Goal: Information Seeking & Learning: Learn about a topic

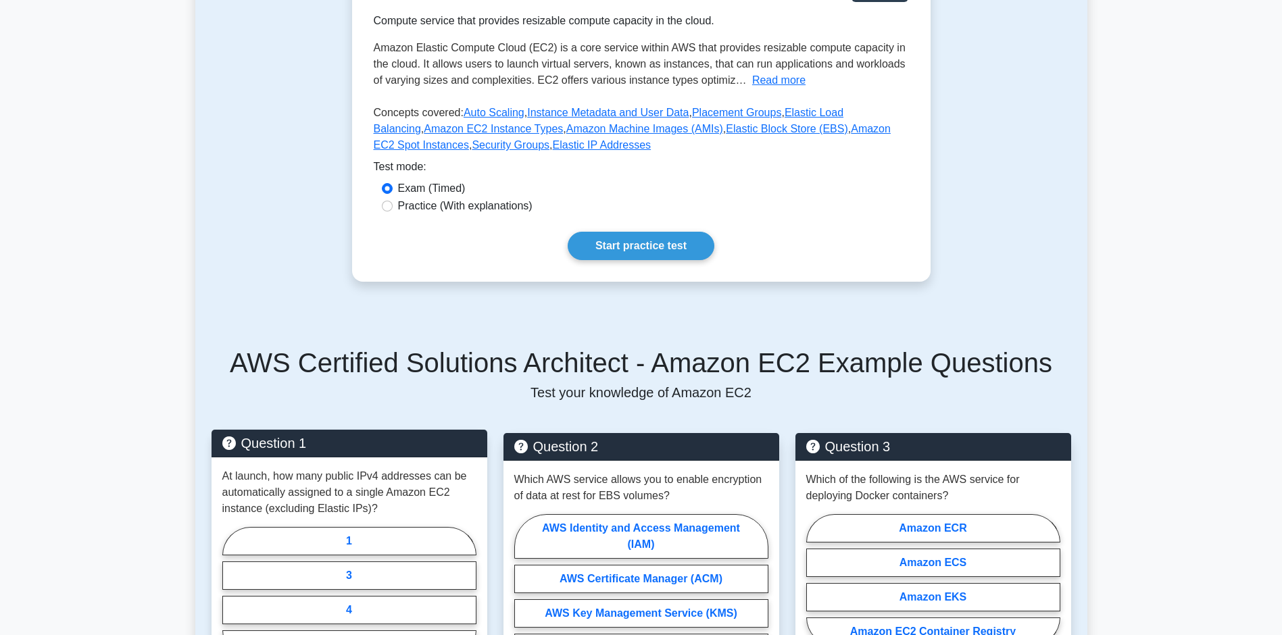
scroll to position [209, 0]
click at [1133, 253] on main "Back to AWS Certified Solutions Architect - Associate (AWS Certified Solutions …" at bounding box center [641, 550] width 1282 height 1433
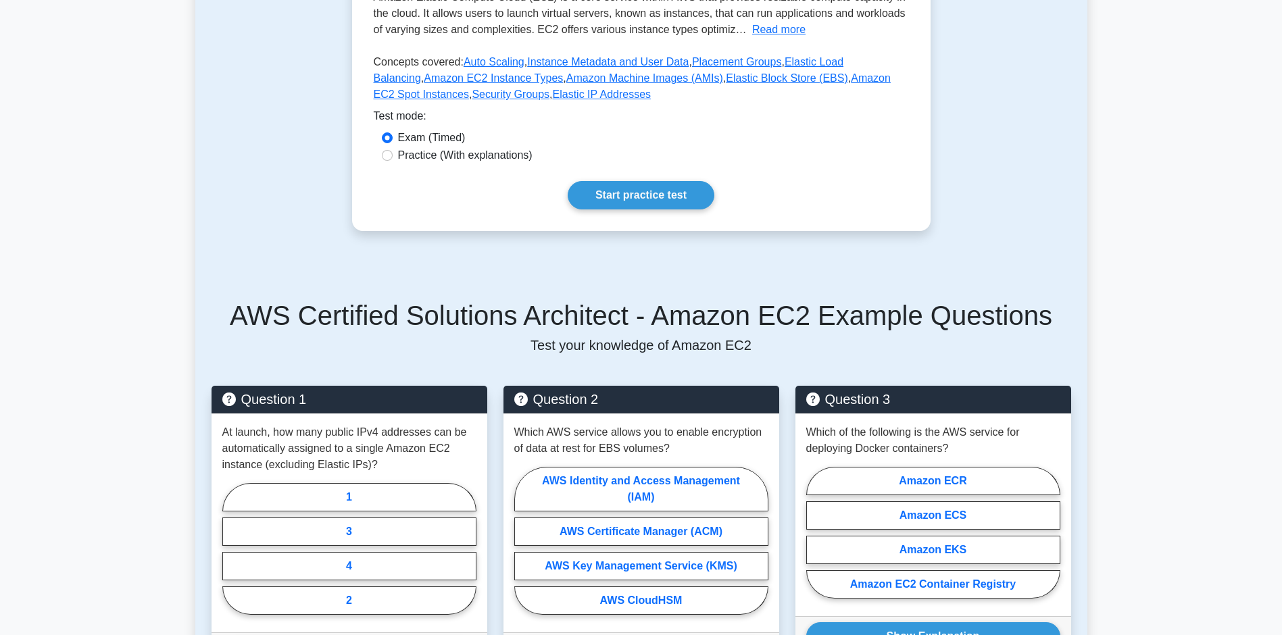
scroll to position [0, 0]
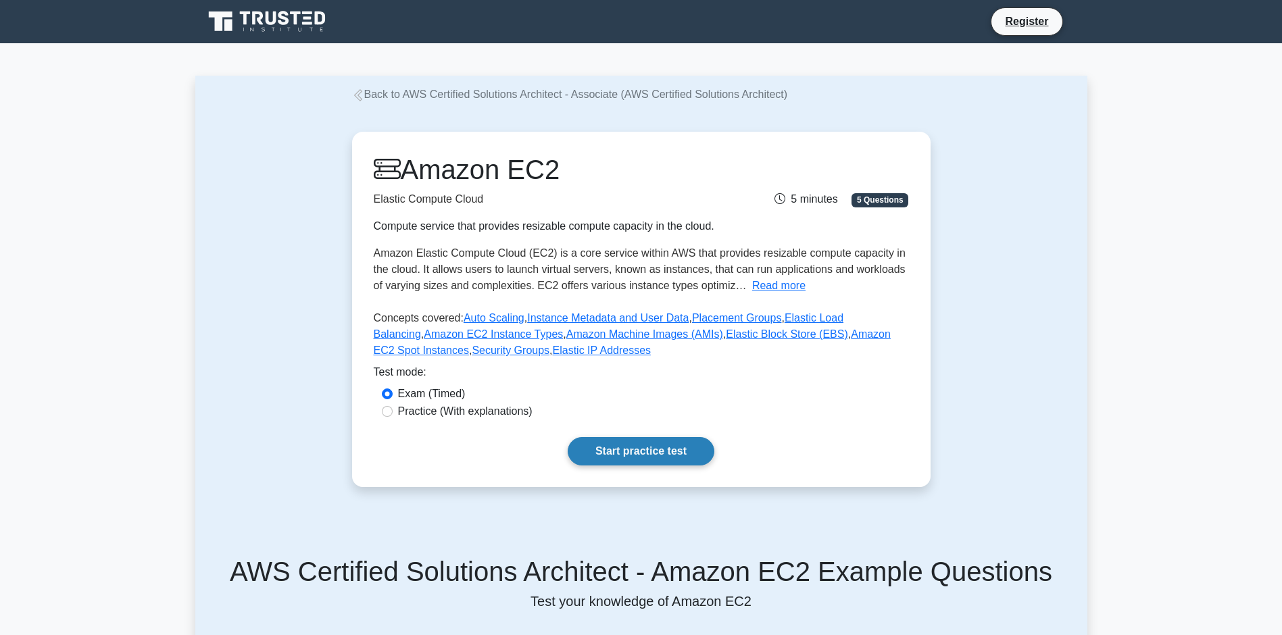
click at [647, 466] on link "Start practice test" at bounding box center [641, 451] width 147 height 28
click at [389, 417] on input "Practice (With explanations)" at bounding box center [387, 411] width 11 height 11
radio input "true"
click at [630, 466] on link "Start practice test" at bounding box center [641, 451] width 147 height 28
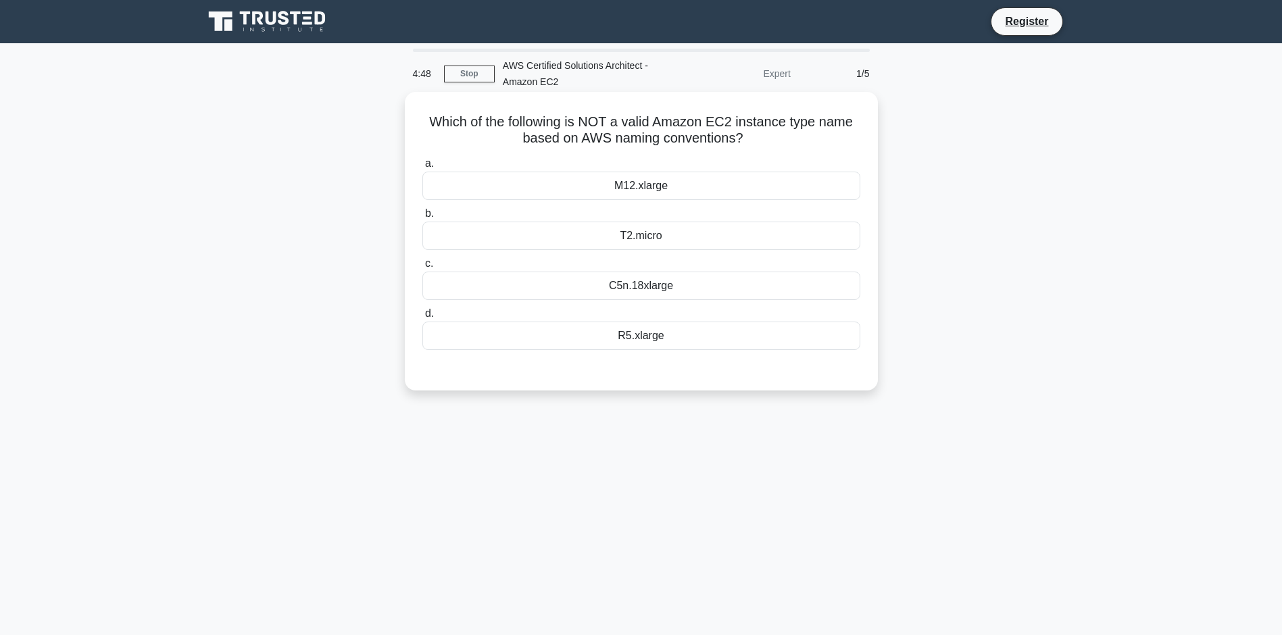
click at [701, 228] on div "T2.micro" at bounding box center [641, 236] width 438 height 28
click at [422, 218] on input "b. T2.micro" at bounding box center [422, 213] width 0 height 9
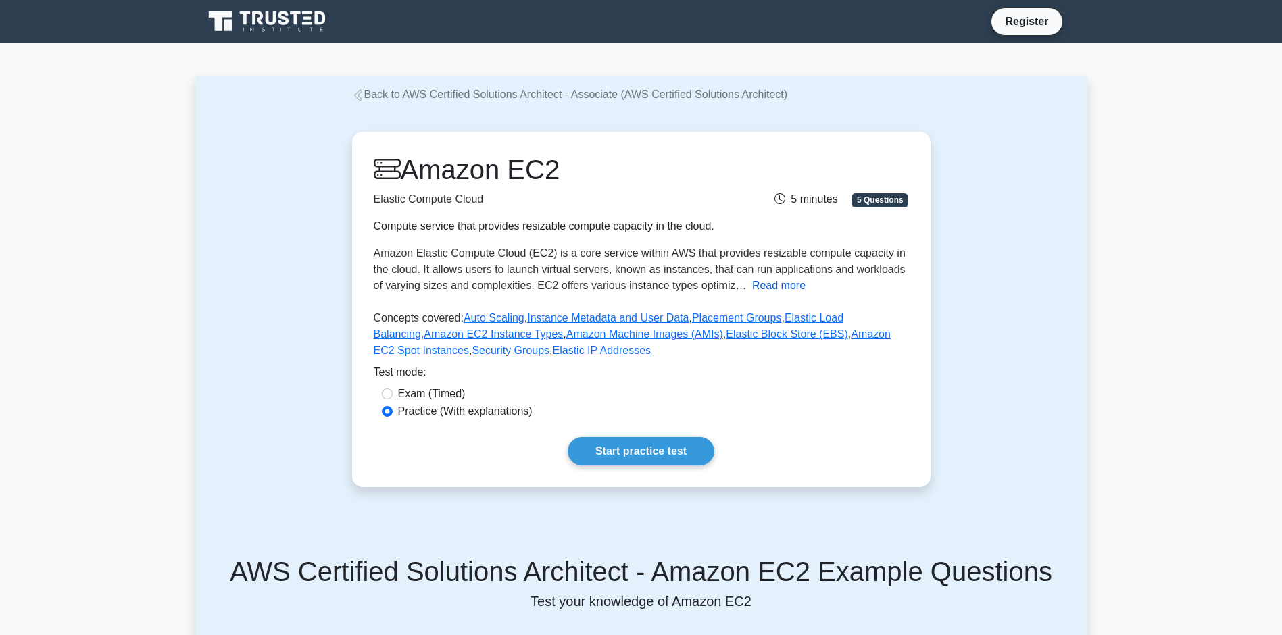
click at [752, 294] on button "Read more" at bounding box center [778, 286] width 53 height 16
